Goal: Task Accomplishment & Management: Use online tool/utility

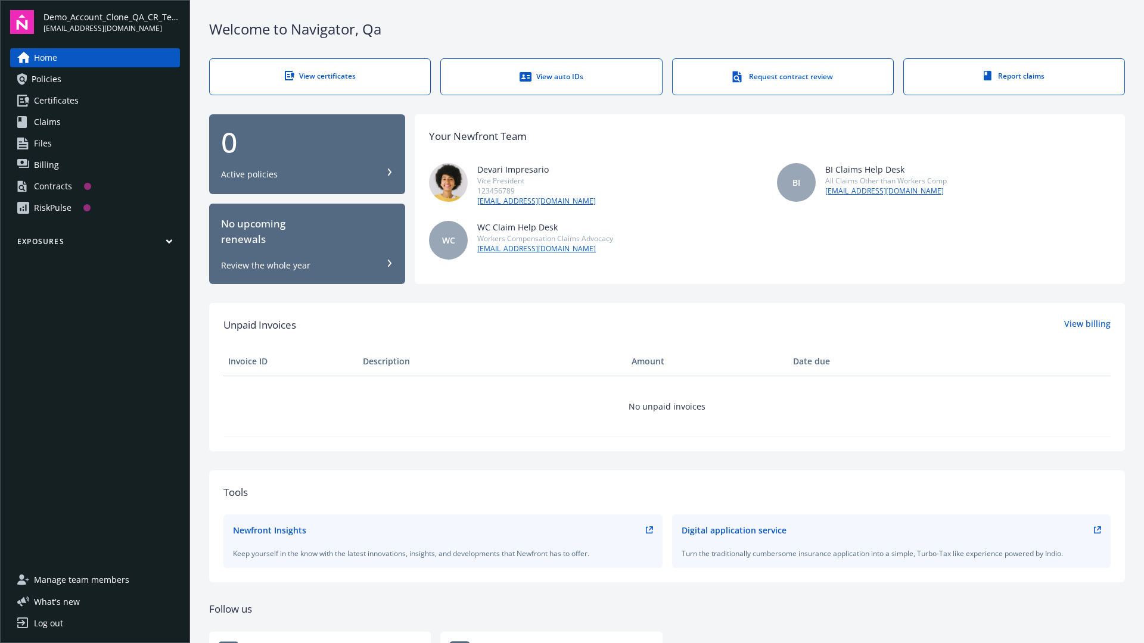
click at [111, 22] on span "Demo_Account_Clone_QA_CR_Tests_Prospect" at bounding box center [111, 17] width 136 height 13
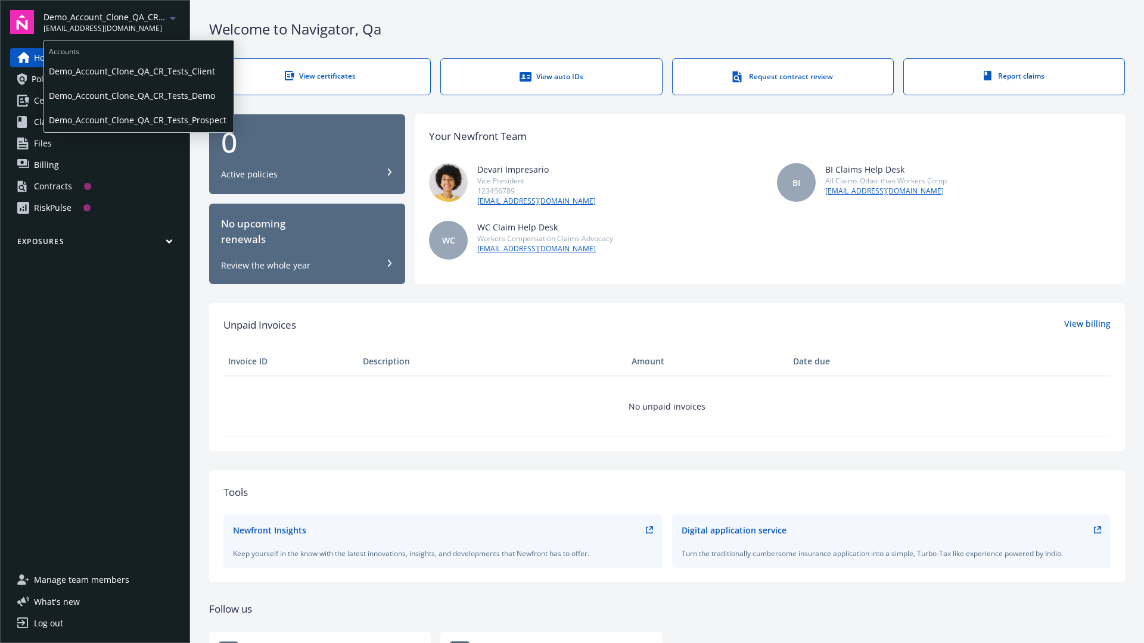
click at [138, 71] on span "Demo_Account_Clone_QA_CR_Tests_Client" at bounding box center [139, 71] width 180 height 24
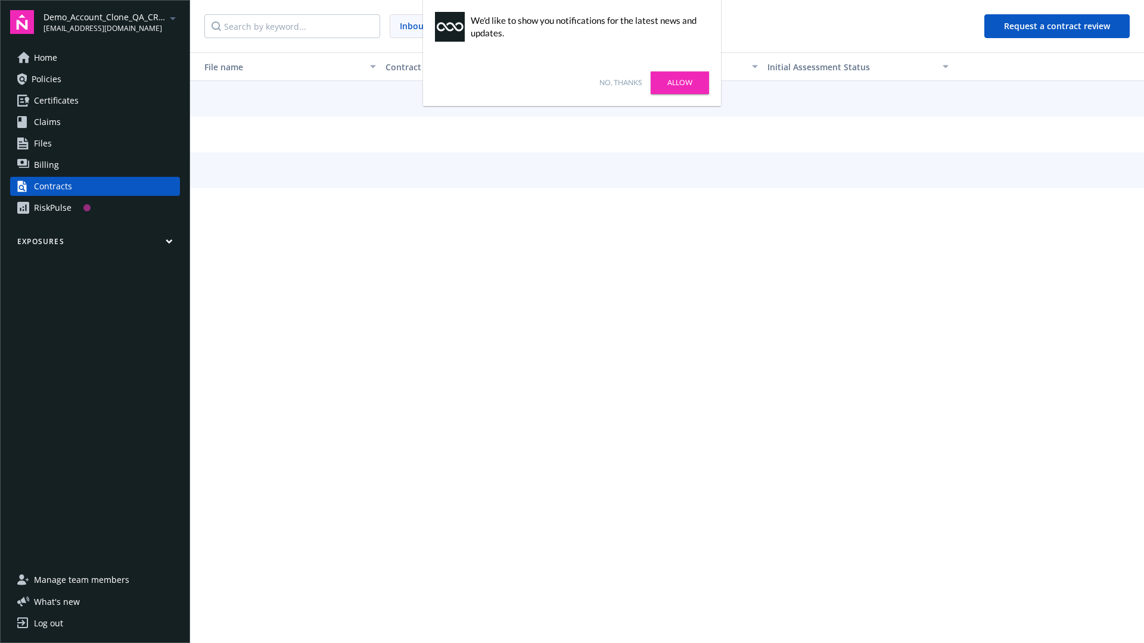
click at [620, 83] on link "No, thanks" at bounding box center [620, 82] width 42 height 11
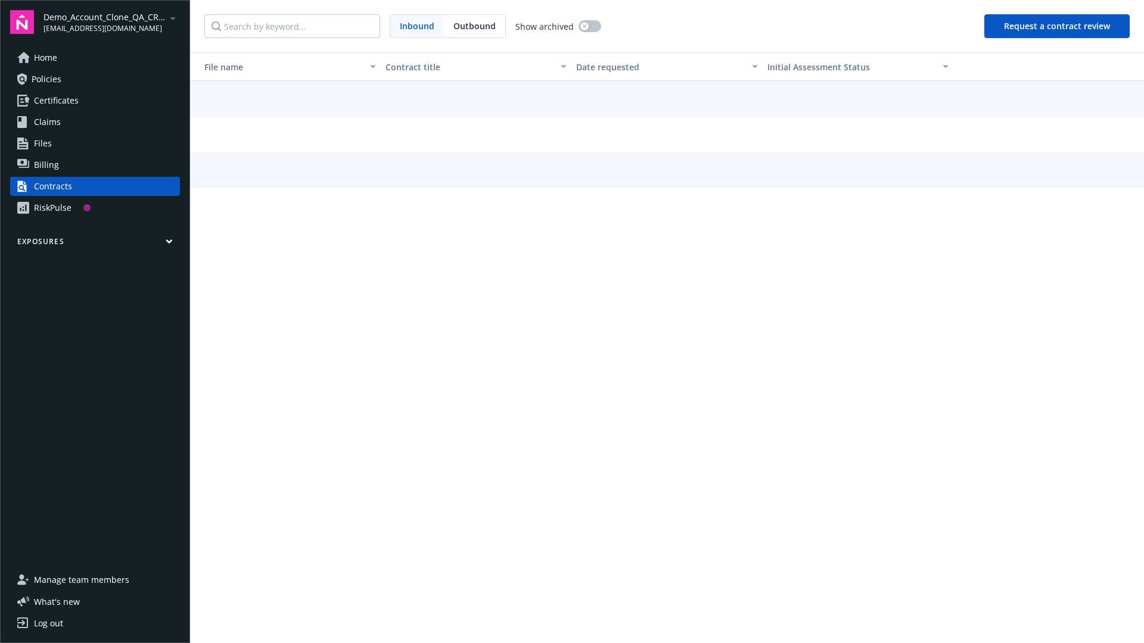
click at [1057, 26] on button "Request a contract review" at bounding box center [1056, 26] width 145 height 24
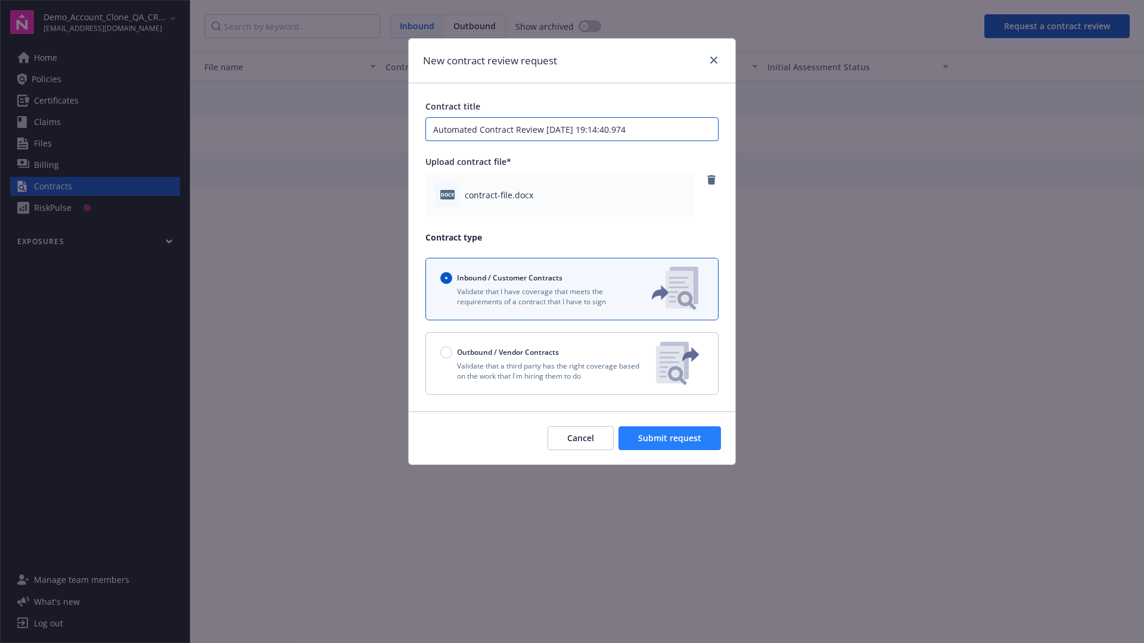
type input "Automated Contract Review [DATE] 19:14:40.974"
click at [670, 438] on span "Submit request" at bounding box center [669, 437] width 63 height 11
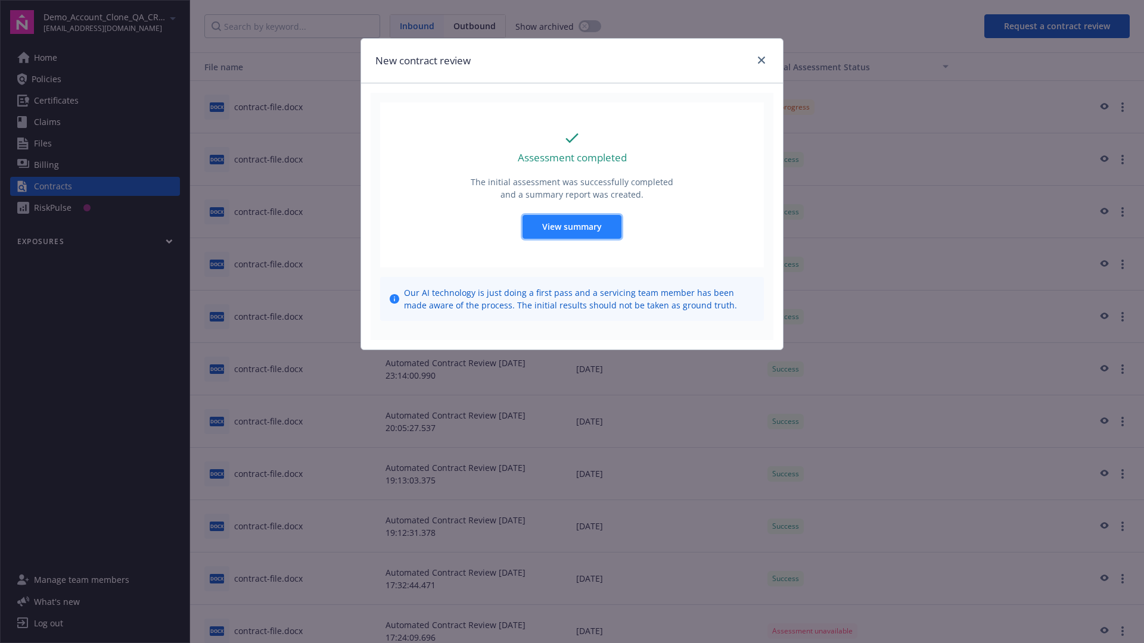
click at [571, 226] on span "View summary" at bounding box center [572, 226] width 60 height 11
